Goal: Information Seeking & Learning: Understand process/instructions

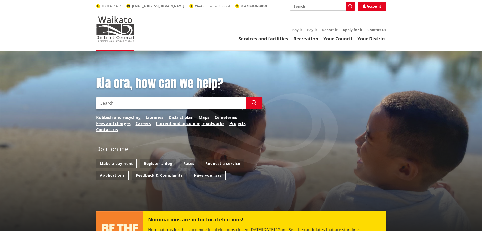
click at [146, 104] on input "Search" at bounding box center [171, 103] width 150 height 12
click at [112, 130] on link "Contact us" at bounding box center [107, 129] width 22 height 6
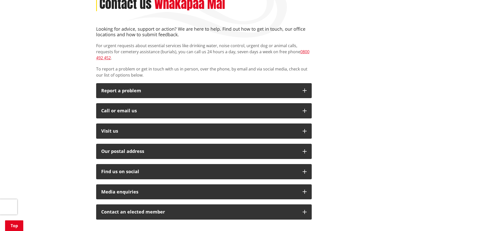
scroll to position [101, 0]
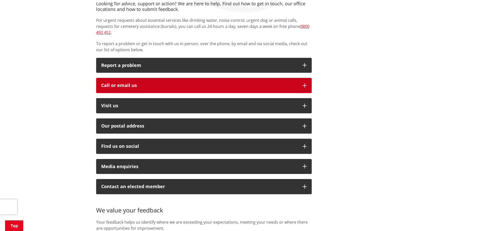
click at [302, 82] on button "Call or email us" at bounding box center [204, 85] width 216 height 15
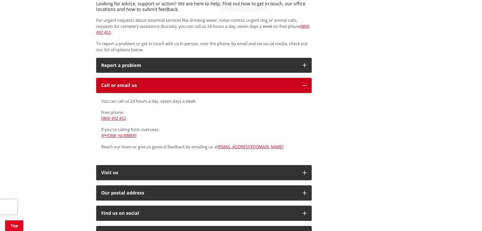
click at [303, 83] on button "Call or email us" at bounding box center [204, 85] width 216 height 15
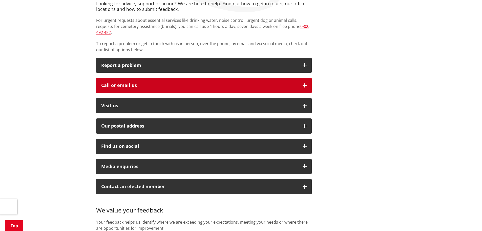
scroll to position [0, 0]
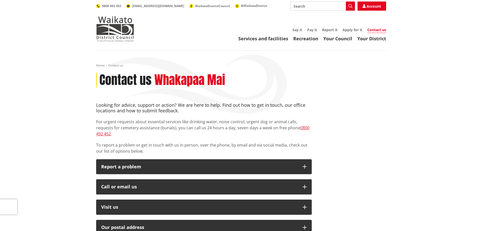
click at [304, 8] on input "Search" at bounding box center [322, 6] width 65 height 9
type input "resource consent email"
click at [349, 7] on icon "button" at bounding box center [351, 6] width 4 height 4
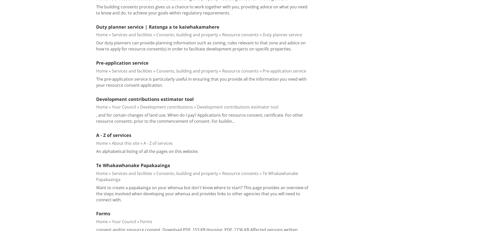
scroll to position [51, 0]
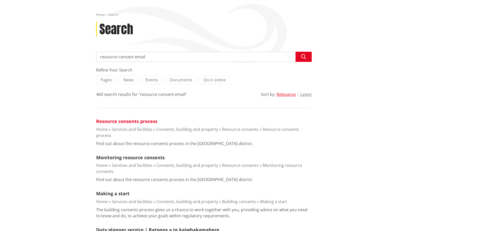
click at [122, 121] on link "Resource consents process" at bounding box center [126, 121] width 61 height 6
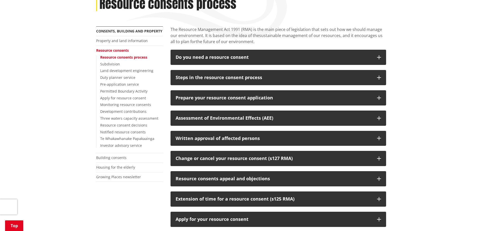
scroll to position [101, 0]
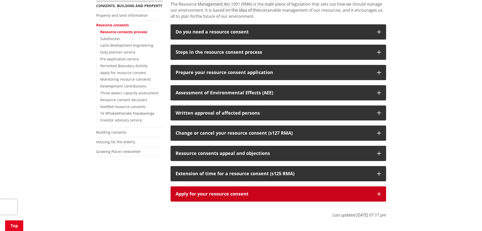
click at [251, 194] on div "Apply for your resource consent" at bounding box center [274, 193] width 197 height 5
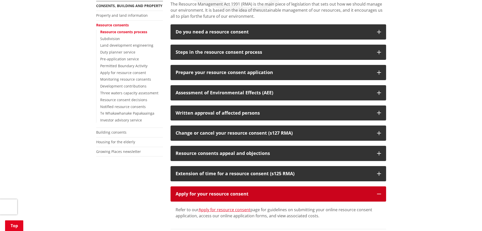
scroll to position [152, 0]
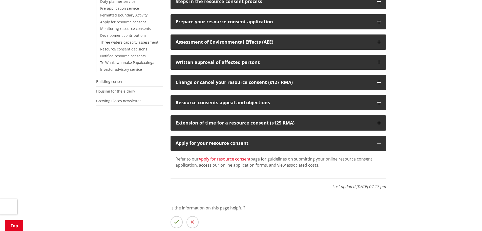
click at [230, 160] on link "Apply for resource consent" at bounding box center [225, 159] width 52 height 6
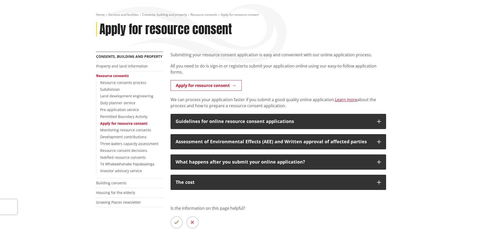
scroll to position [76, 0]
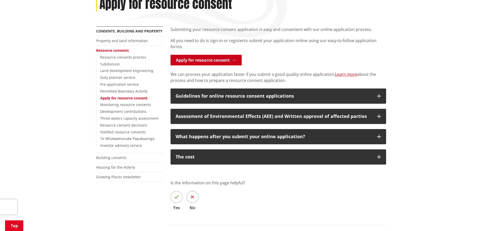
click at [225, 60] on link "Apply for resource consent" at bounding box center [206, 60] width 71 height 11
